Goal: Complete application form

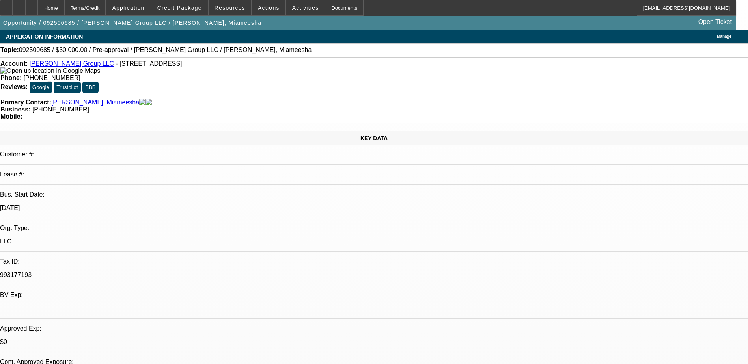
select select "0"
select select "2"
select select "0.1"
select select "4"
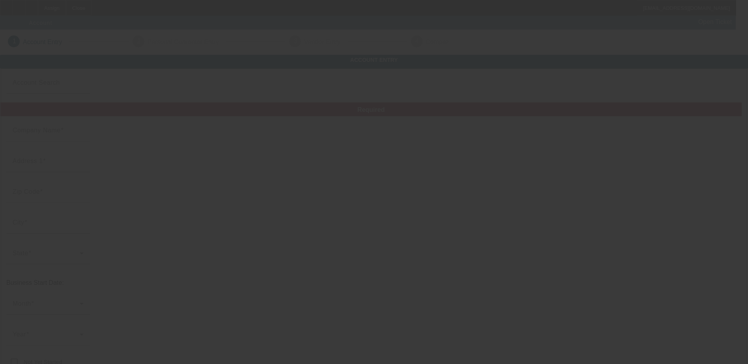
type input "PLAINS TOWING & RECOVERY"
type input "301 Roundup St"
type input "57717"
type input "Belle Fourche"
type input "[PHONE_NUMBER]"
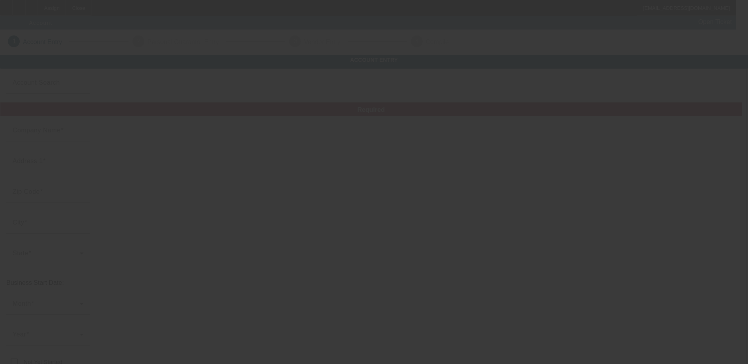
type input "plainstowingrecovery@gmail.com"
type input "https://PLAINSTOWINGRECOVERY.COM"
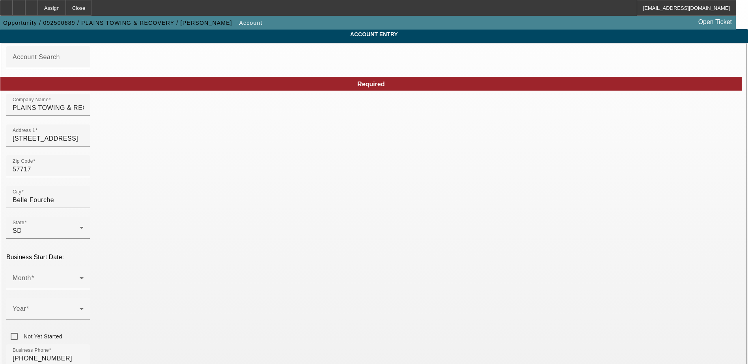
scroll to position [39, 0]
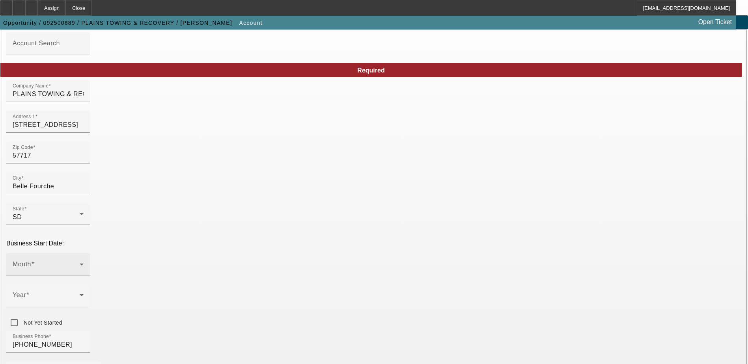
click at [80, 263] on span at bounding box center [46, 267] width 67 height 9
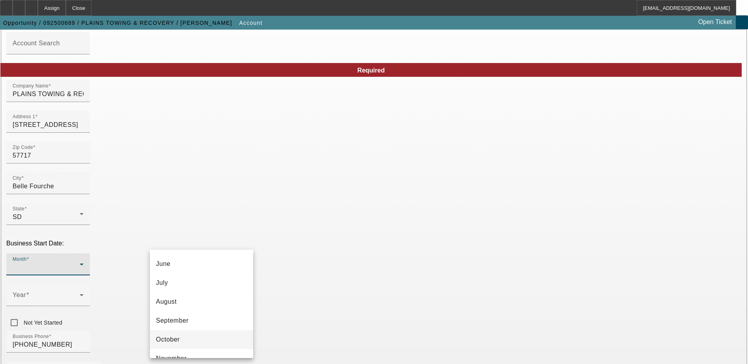
scroll to position [144, 0]
click at [192, 310] on mat-option "October" at bounding box center [201, 308] width 103 height 19
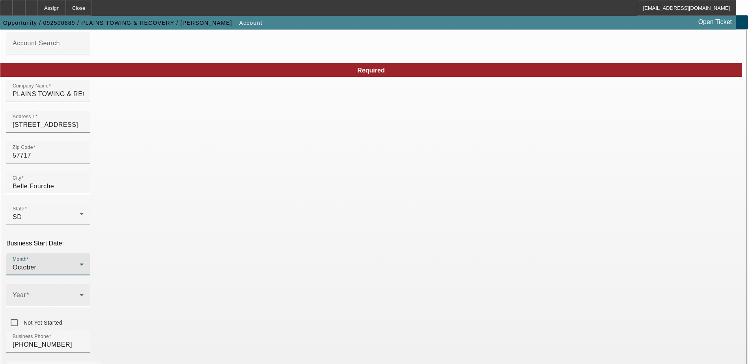
click at [80, 294] on span at bounding box center [46, 298] width 67 height 9
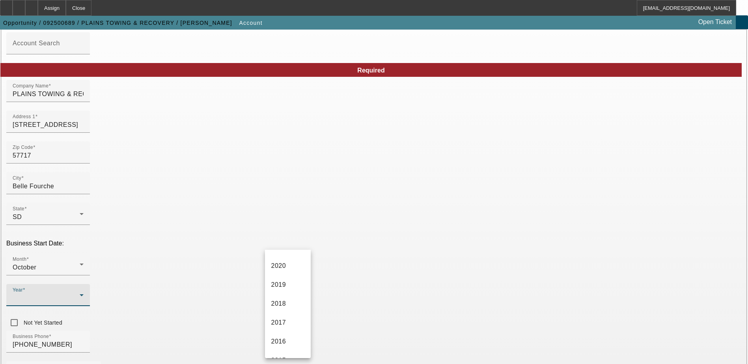
scroll to position [197, 0]
click at [280, 328] on span "2014" at bounding box center [278, 330] width 15 height 9
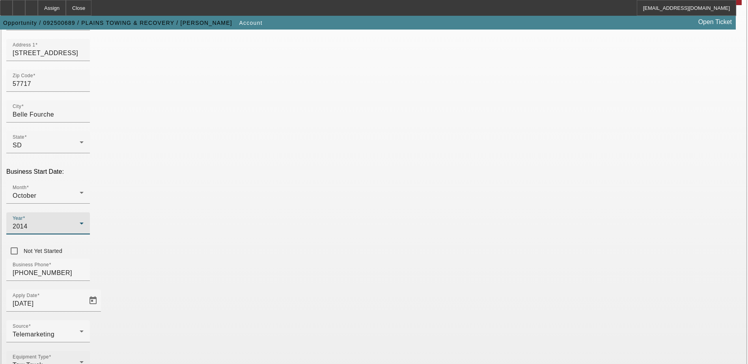
scroll to position [118, 0]
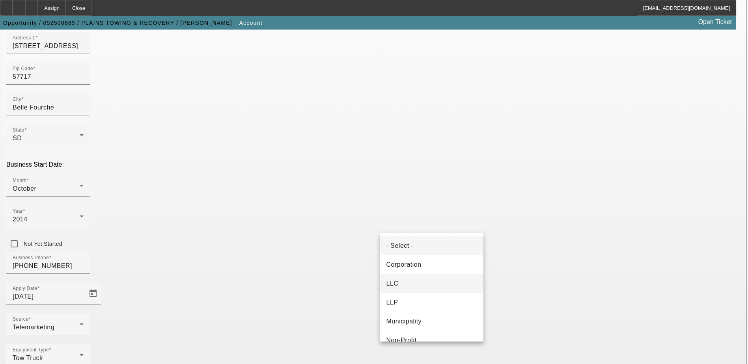
click at [414, 282] on mat-option "LLC" at bounding box center [431, 283] width 103 height 19
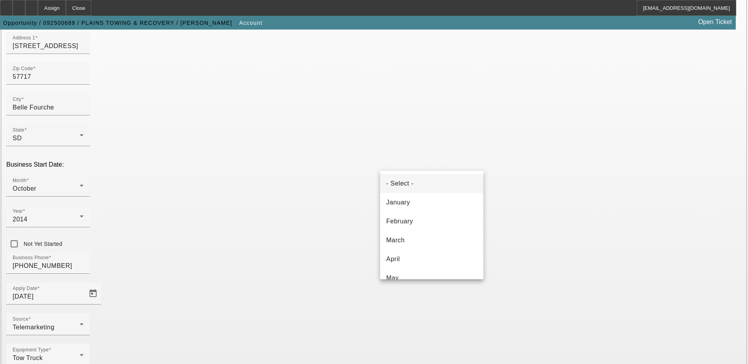
click at [528, 194] on div at bounding box center [374, 182] width 748 height 364
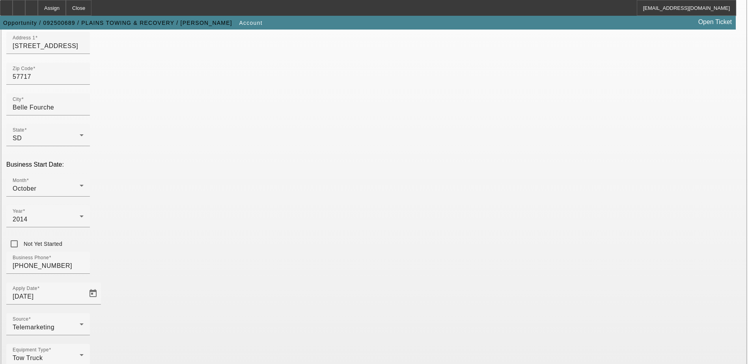
type input "472381100"
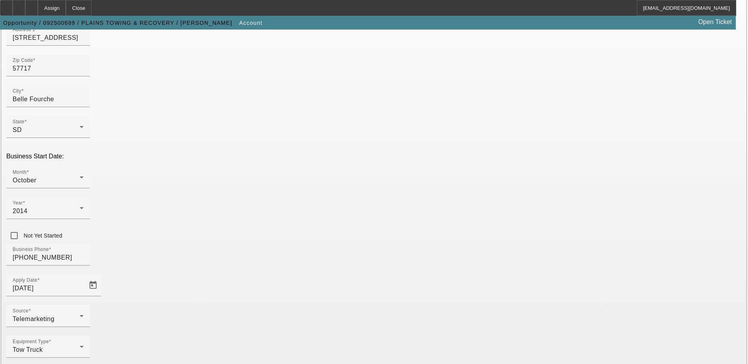
scroll to position [133, 0]
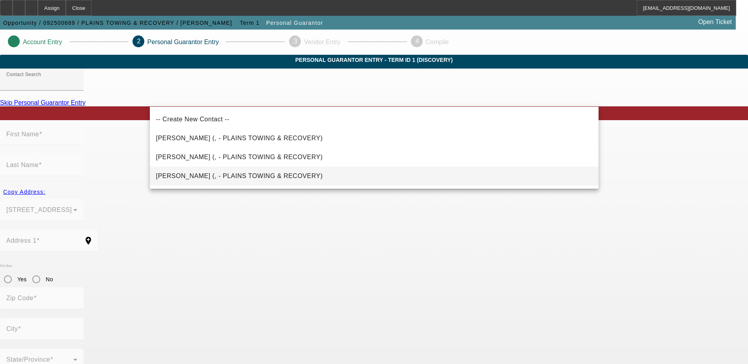
click at [202, 175] on span "Fabris, Alvin (, - PLAINS TOWING & RECOVERY)" at bounding box center [239, 176] width 167 height 7
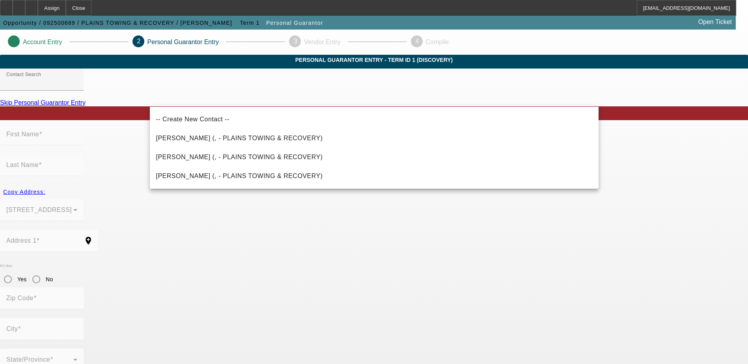
type input "Fabris, Alvin (, - PLAINS TOWING & RECOVERY)"
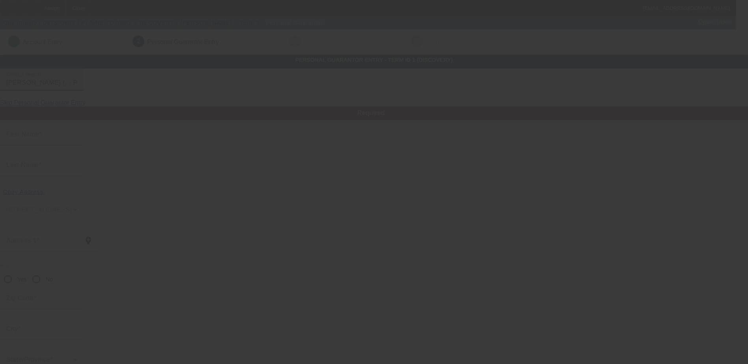
type input "Alvin"
type input "Fabris"
radio input "true"
type input "[PHONE_NUMBER]"
type input "plainstowingrecovery@gmail.com"
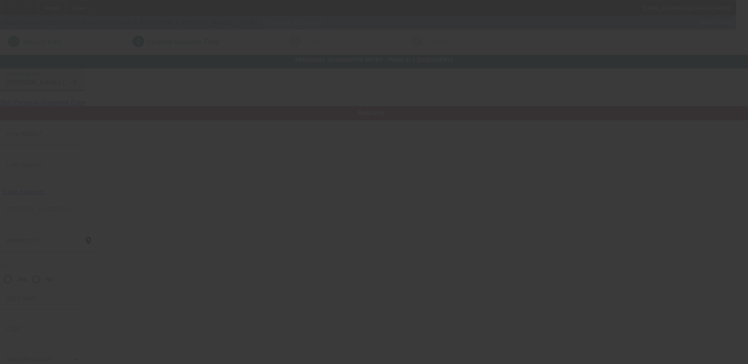
type input "(605) 723-5917"
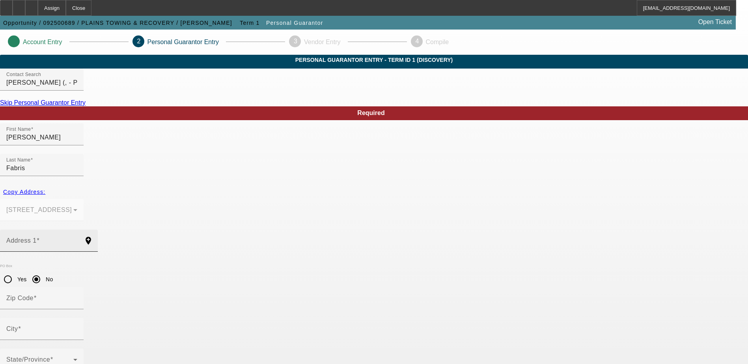
click at [77, 230] on div "Address 1" at bounding box center [41, 241] width 71 height 22
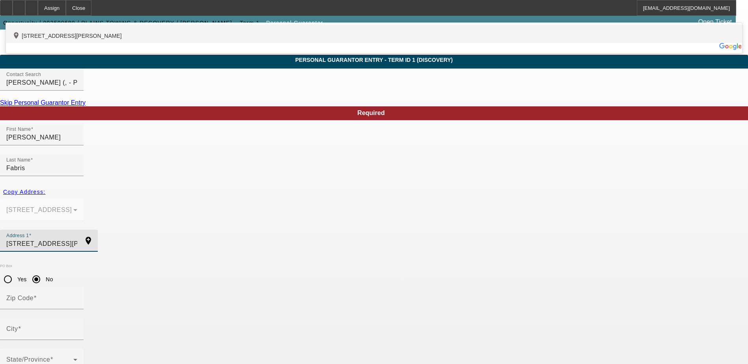
click at [278, 43] on div "add_location 3014 Vanocker Canyon Road, Sturgis, SD 57785, US" at bounding box center [374, 33] width 736 height 19
type input "3014 Vanocker Canyon Road"
type input "57785"
type input "Sturgis"
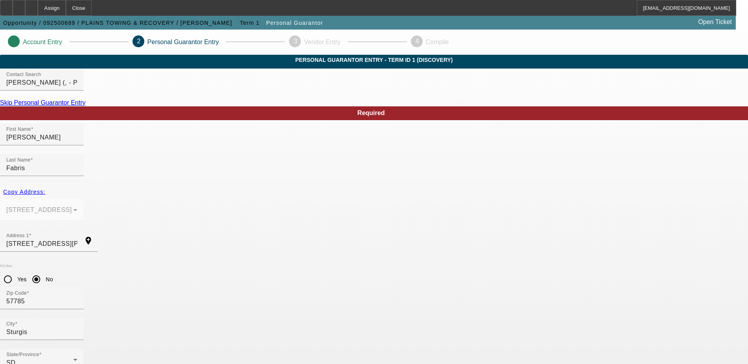
type input "100"
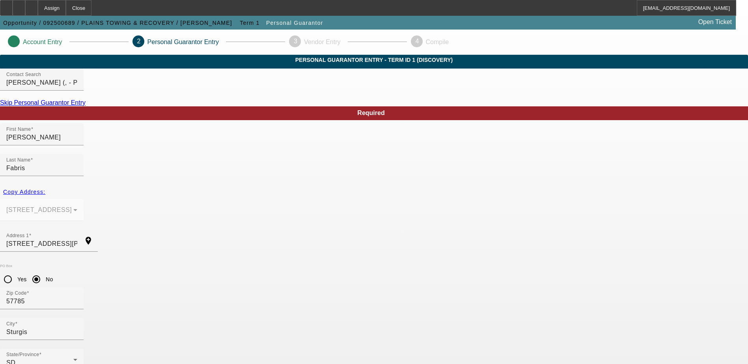
type input "alvin.fabris@plainstowing.com"
drag, startPoint x: 392, startPoint y: 338, endPoint x: 284, endPoint y: 350, distance: 108.3
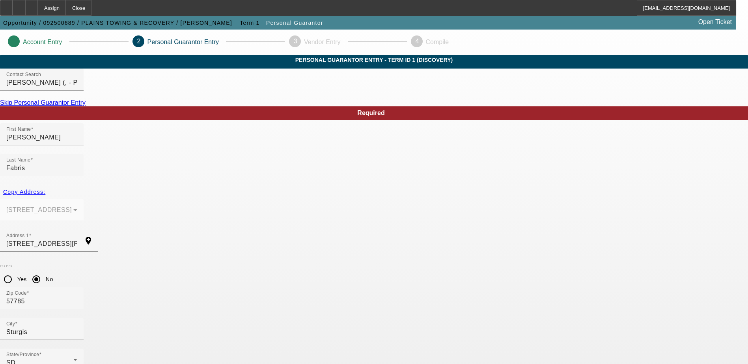
type input "440-06-3288"
click at [399, 274] on mat-option "Yes" at bounding box center [412, 272] width 65 height 19
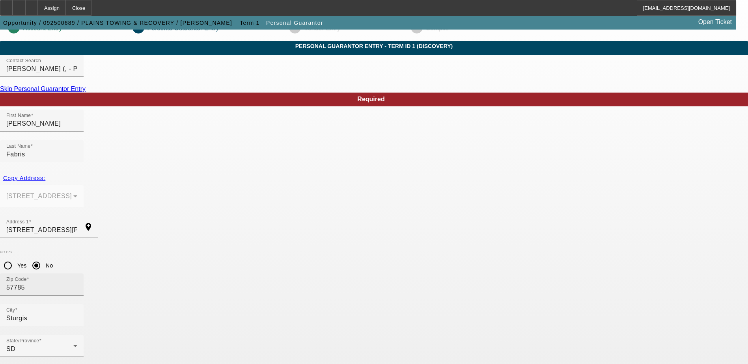
scroll to position [21, 0]
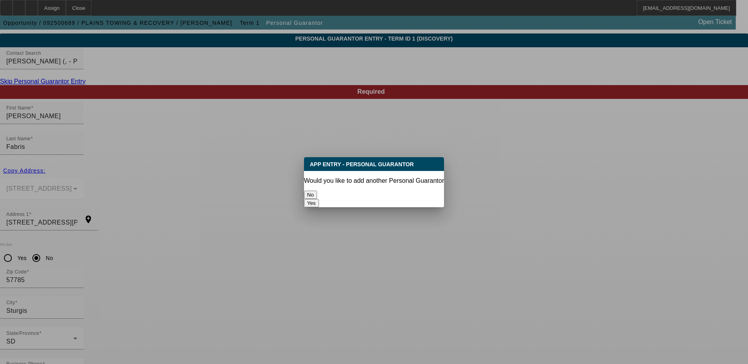
scroll to position [0, 0]
click at [317, 193] on button "No" at bounding box center [310, 195] width 13 height 8
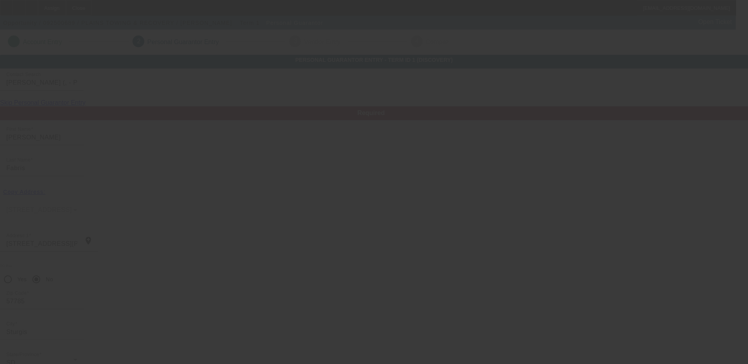
scroll to position [21, 0]
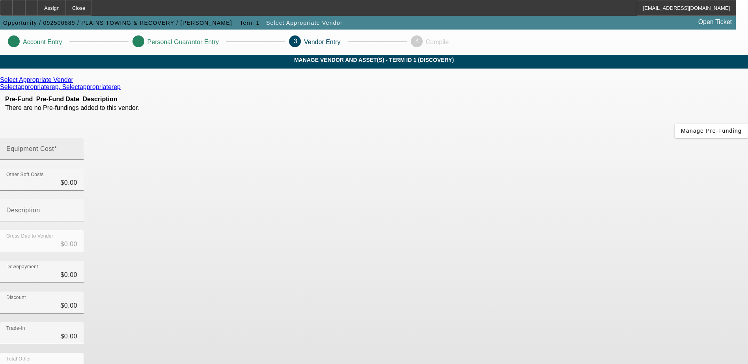
click at [77, 147] on input "Equipment Cost" at bounding box center [41, 151] width 71 height 9
type input "$0.00"
click at [560, 261] on div "Downpayment $0.00" at bounding box center [374, 276] width 748 height 31
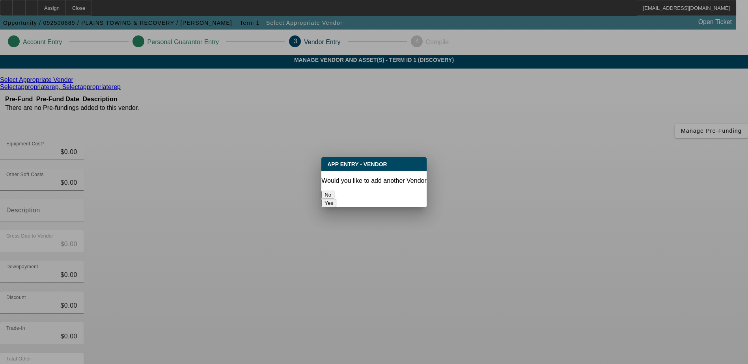
click at [334, 191] on button "No" at bounding box center [327, 195] width 13 height 8
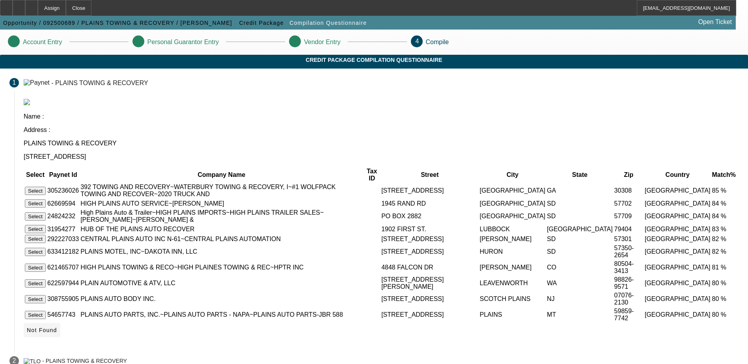
click at [27, 327] on icon at bounding box center [27, 330] width 0 height 6
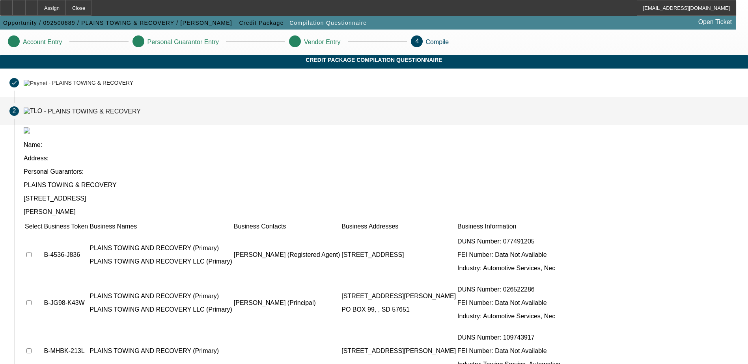
click at [32, 252] on input "checkbox" at bounding box center [28, 254] width 5 height 5
checkbox input "true"
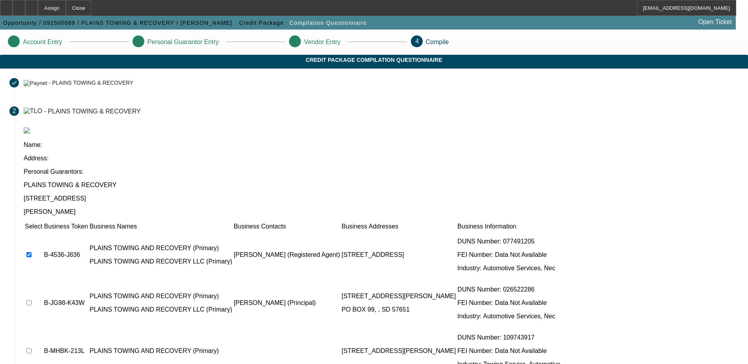
click at [32, 300] on input "checkbox" at bounding box center [28, 302] width 5 height 5
checkbox input "true"
click at [32, 349] on input "checkbox" at bounding box center [28, 351] width 5 height 5
checkbox input "true"
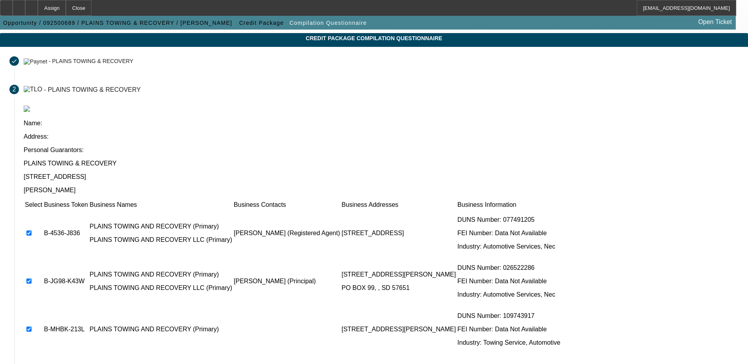
scroll to position [72, 0]
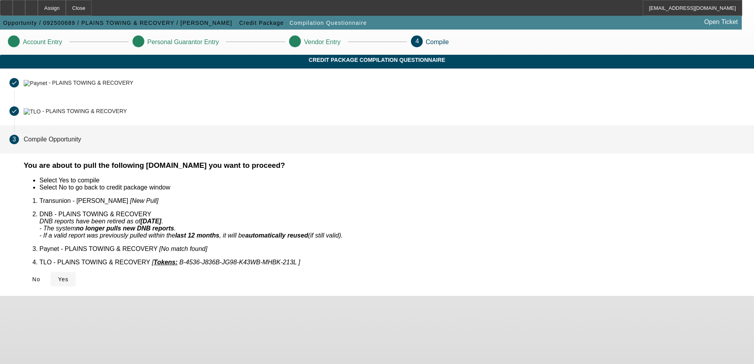
click at [69, 276] on span "Yes" at bounding box center [63, 279] width 11 height 6
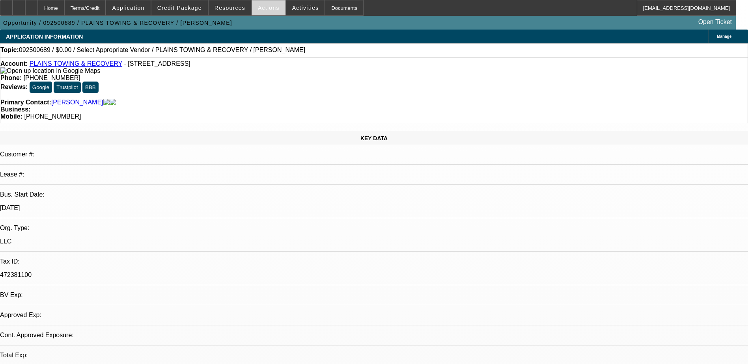
select select "0"
select select "2"
select select "0.1"
select select "4"
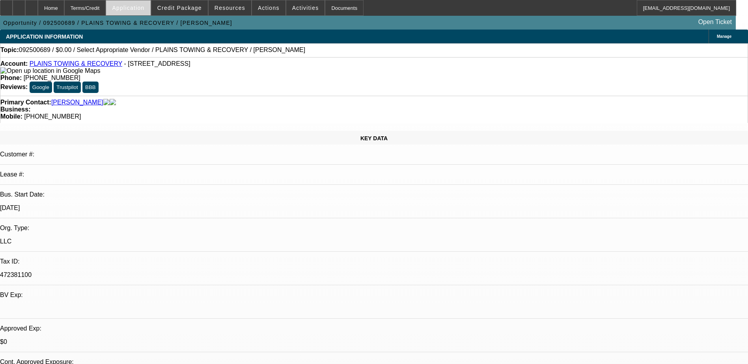
click at [144, 10] on span "Application" at bounding box center [128, 8] width 32 height 6
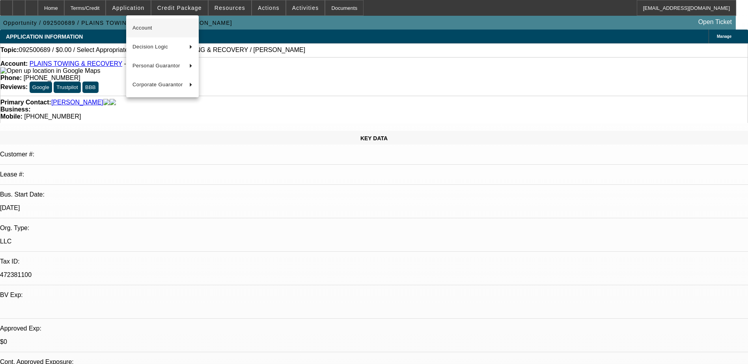
click at [158, 31] on span "Account" at bounding box center [162, 27] width 60 height 9
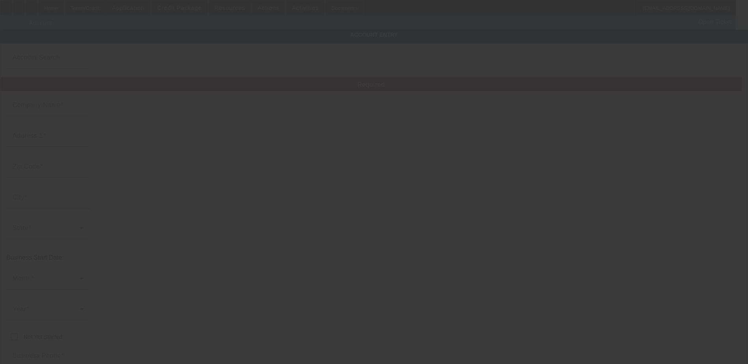
type input "PLAINS TOWING & RECOVERY"
type input "301 Roundup St"
type input "57717"
type input "Belle Fourche"
type input "[PHONE_NUMBER]"
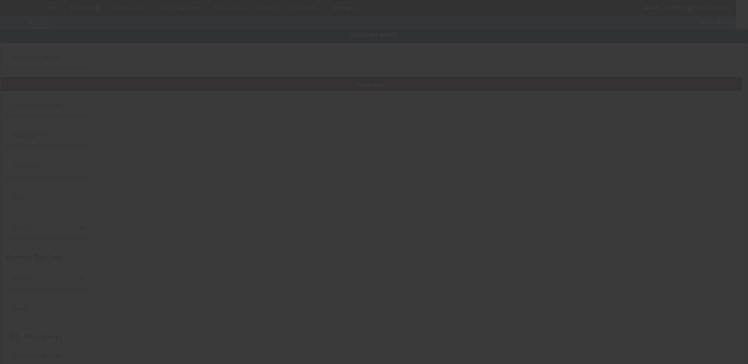
type input "plainstowingrecovery@gmail.com"
type input "472381100"
type input "https://PLAINSTOWINGRECOVERY.COM"
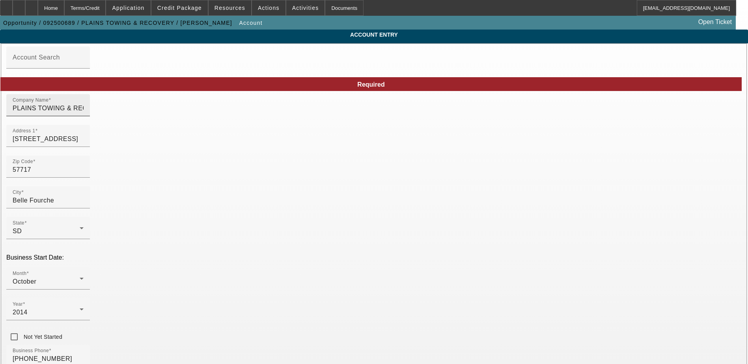
click at [84, 113] on input "PLAINS TOWING & RECOVERY" at bounding box center [48, 108] width 71 height 9
type input "PLAINS TOWING AND RECOVERY"
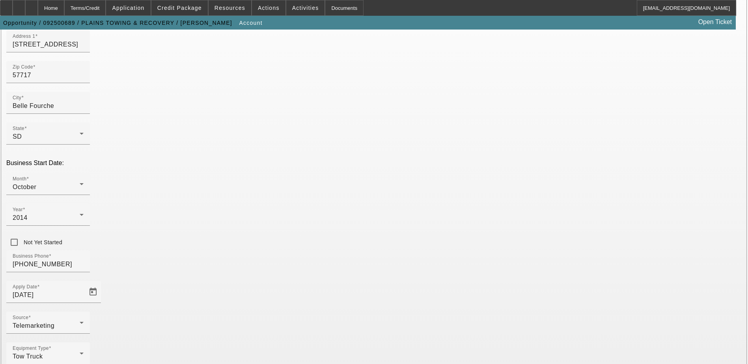
scroll to position [101, 0]
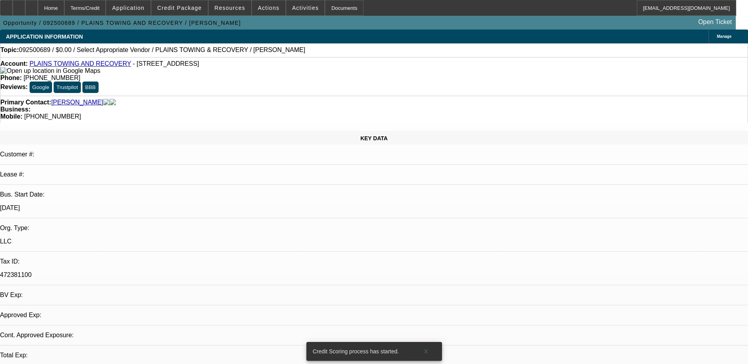
select select "0"
select select "2"
select select "0.1"
select select "4"
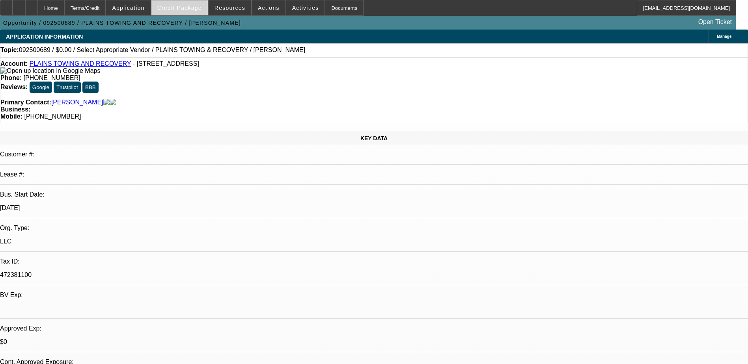
click at [201, 15] on span at bounding box center [179, 7] width 56 height 19
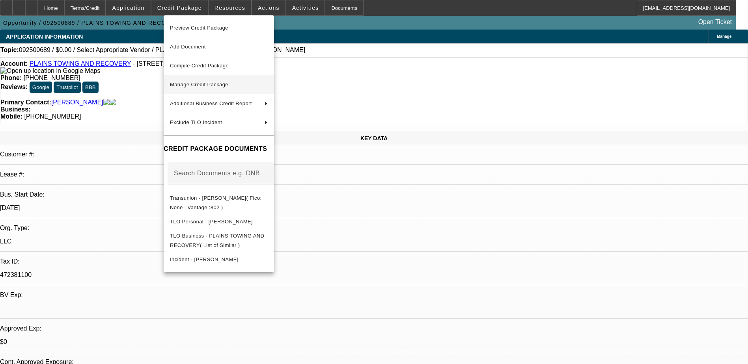
click at [237, 84] on span "Manage Credit Package" at bounding box center [219, 84] width 98 height 9
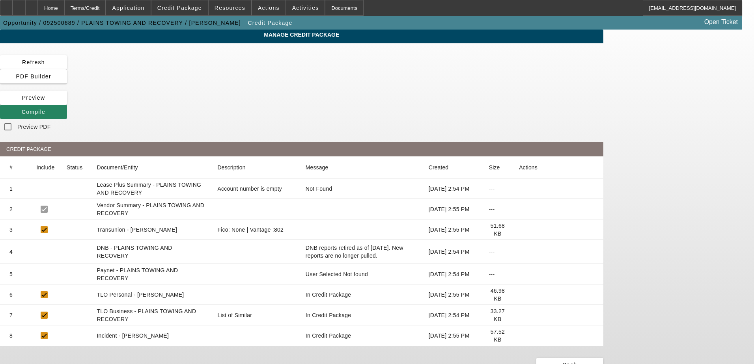
click at [519, 274] on icon at bounding box center [519, 274] width 0 height 0
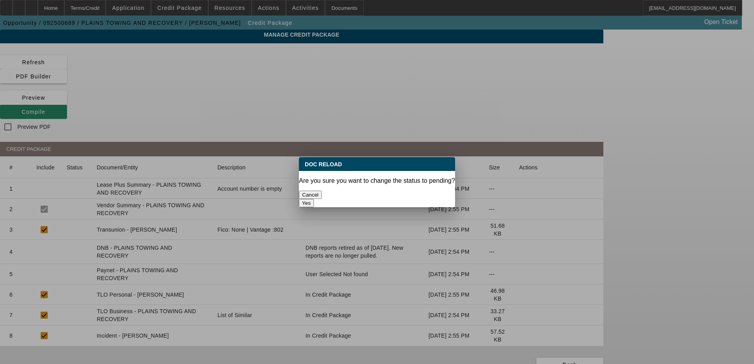
click at [322, 191] on button "Cancel" at bounding box center [310, 195] width 23 height 8
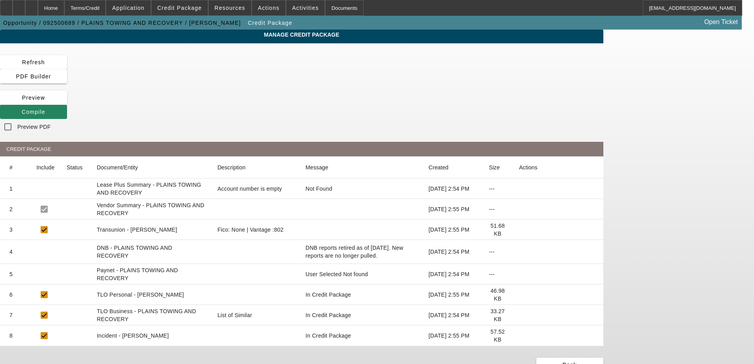
click at [519, 274] on icon at bounding box center [519, 274] width 0 height 0
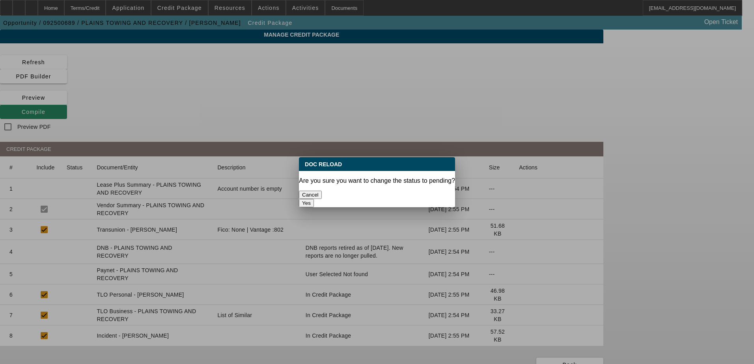
click at [314, 199] on button "Yes" at bounding box center [306, 203] width 15 height 8
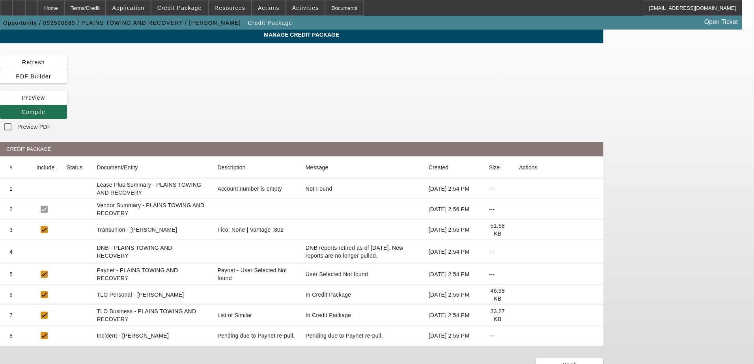
click at [45, 109] on span "Compile" at bounding box center [34, 112] width 24 height 6
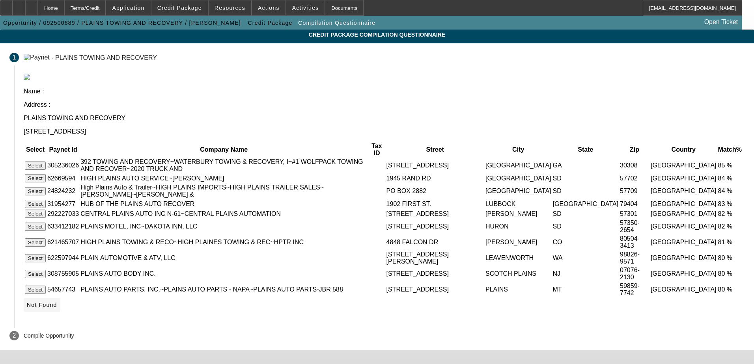
click at [27, 302] on icon at bounding box center [27, 305] width 0 height 6
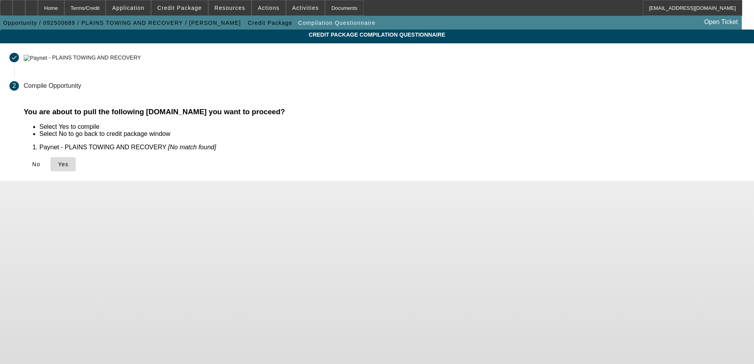
click at [69, 165] on span "Yes" at bounding box center [63, 164] width 11 height 6
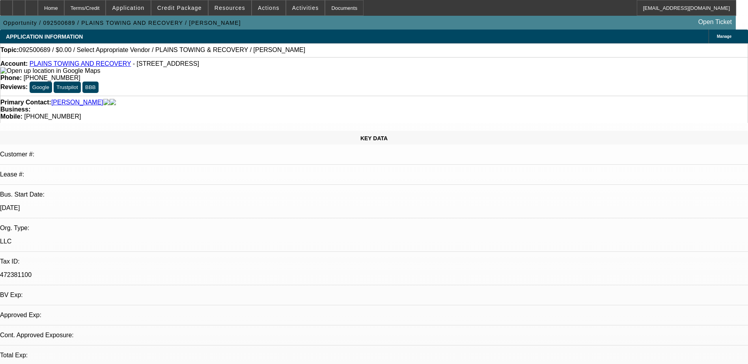
select select "0"
select select "2"
select select "0.1"
select select "4"
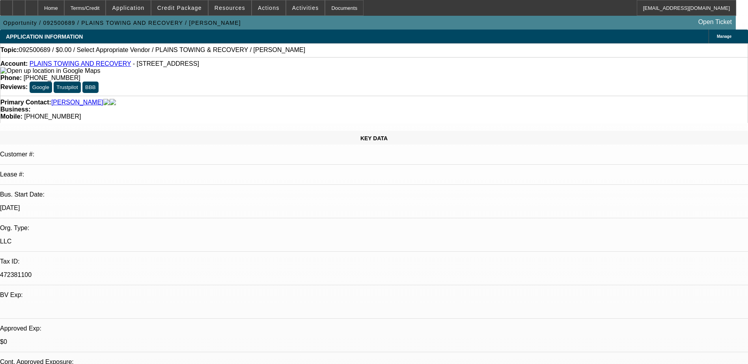
click at [19, 5] on icon at bounding box center [19, 5] width 0 height 0
click at [32, 5] on icon at bounding box center [32, 5] width 0 height 0
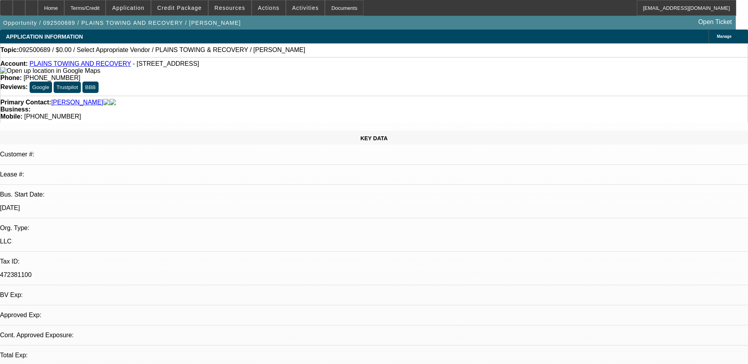
select select "0"
select select "2"
select select "0.1"
select select "4"
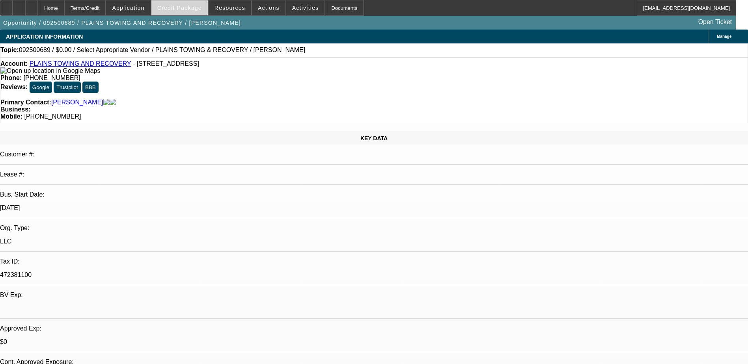
click at [190, 9] on span "Credit Package" at bounding box center [179, 8] width 45 height 6
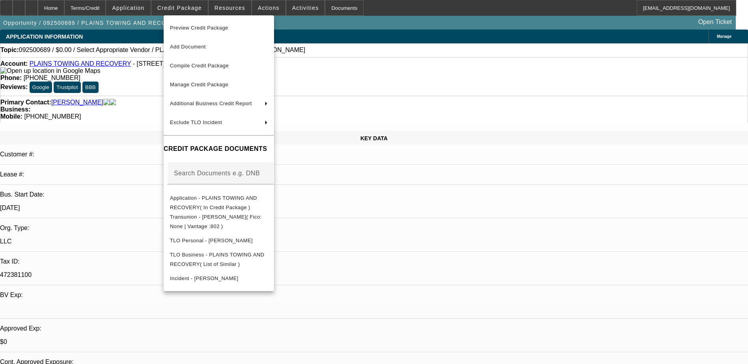
click at [557, 300] on div at bounding box center [374, 182] width 748 height 364
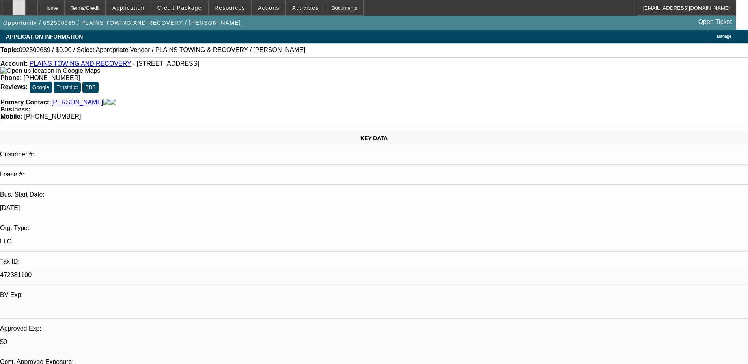
click at [25, 6] on div at bounding box center [19, 8] width 13 height 16
click at [38, 8] on div at bounding box center [31, 8] width 13 height 16
select select "0"
select select "2"
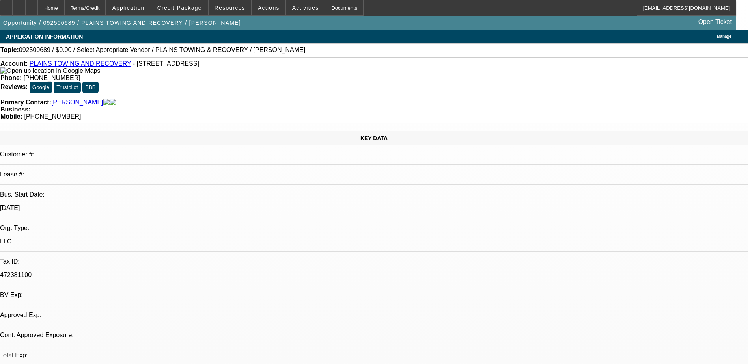
select select "0.1"
select select "4"
click at [202, 6] on span "Credit Package" at bounding box center [179, 8] width 45 height 6
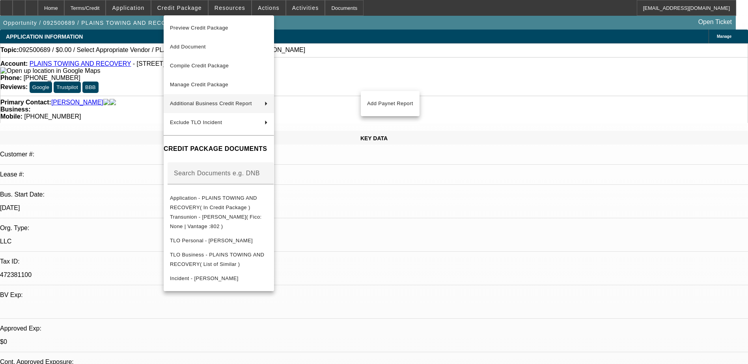
click at [386, 15] on div at bounding box center [374, 182] width 748 height 364
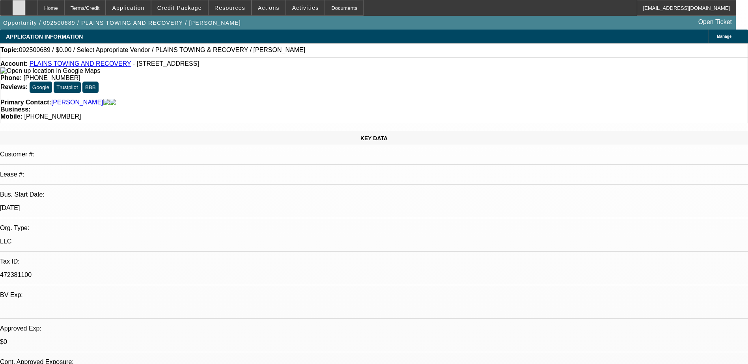
click at [25, 7] on div at bounding box center [19, 8] width 13 height 16
click at [38, 7] on div at bounding box center [31, 8] width 13 height 16
select select "0"
select select "2"
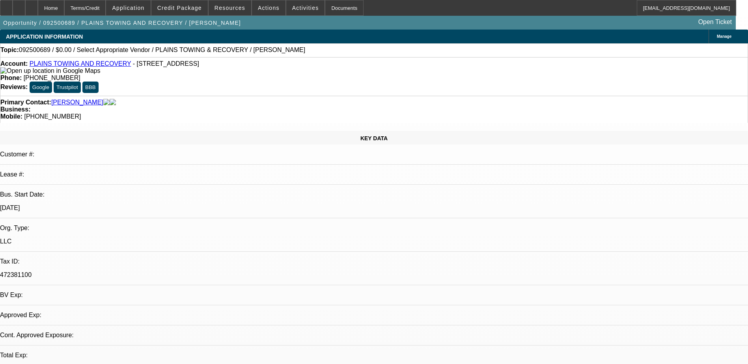
select select "0.1"
select select "4"
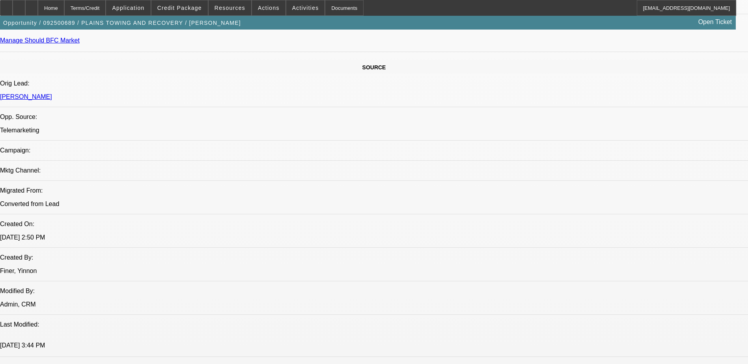
scroll to position [394, 0]
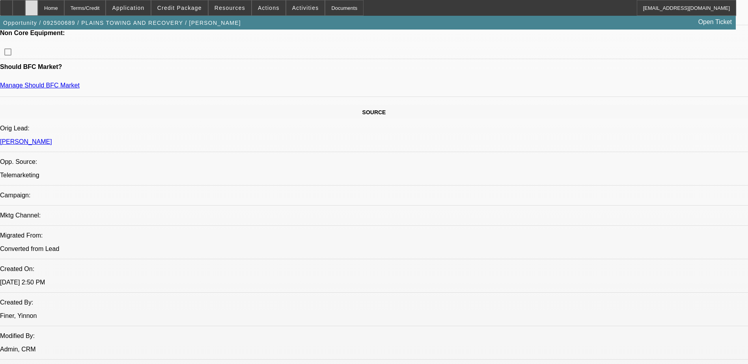
click at [32, 5] on icon at bounding box center [32, 5] width 0 height 0
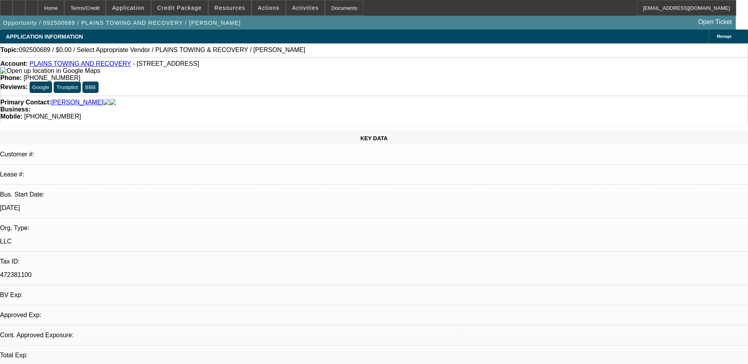
select select "0"
select select "2"
select select "0.1"
select select "1"
select select "2"
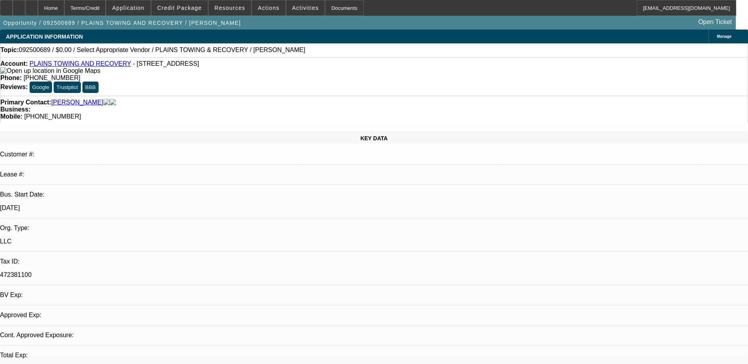
select select "4"
